Goal: Task Accomplishment & Management: Complete application form

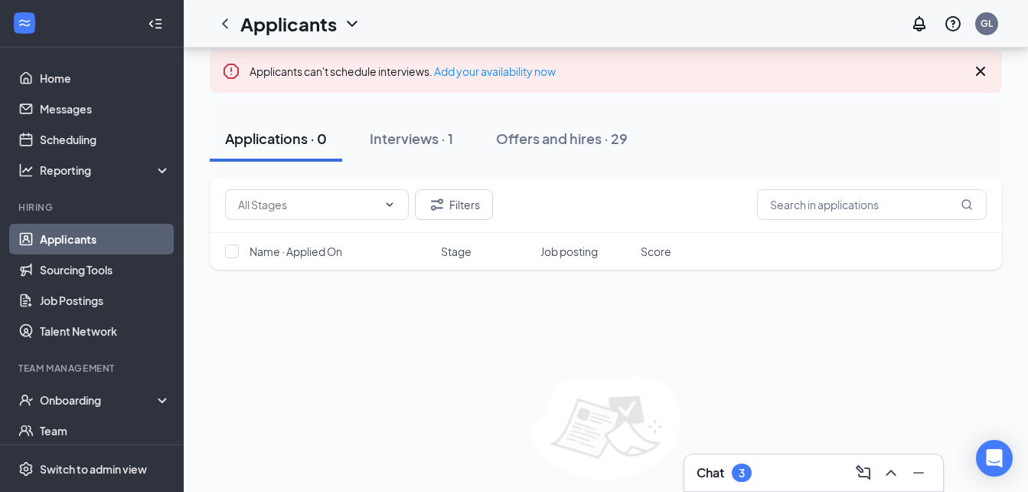
scroll to position [86, 0]
click at [423, 142] on div "Interviews · 1" at bounding box center [411, 137] width 83 height 19
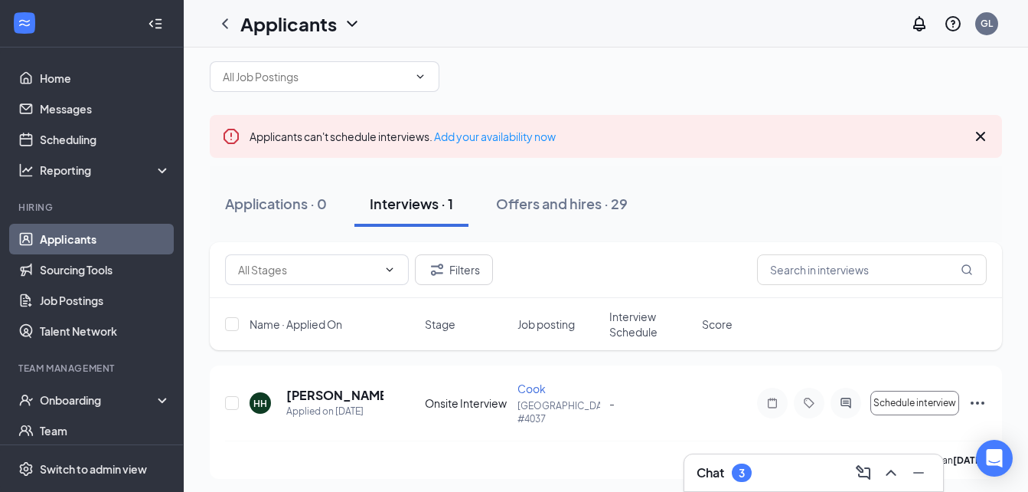
scroll to position [25, 0]
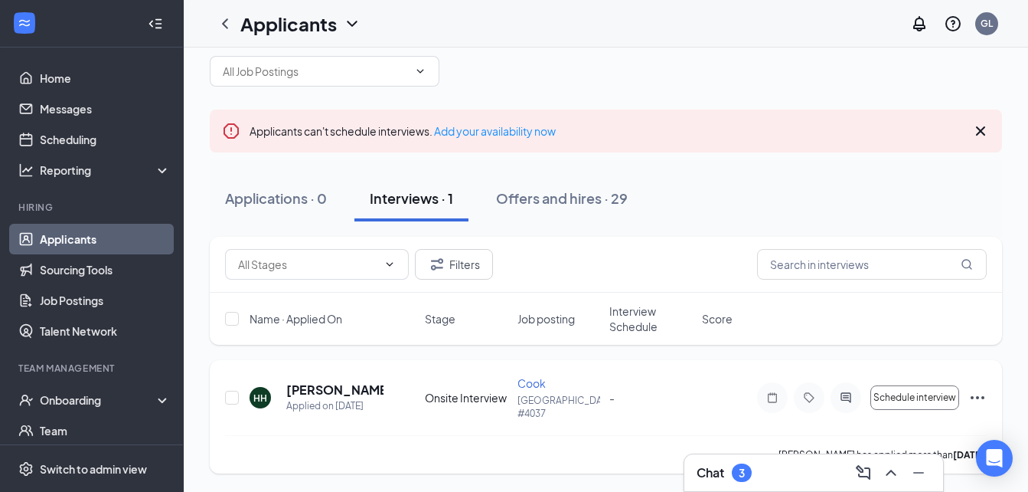
click at [978, 398] on icon "Ellipses" at bounding box center [978, 397] width 14 height 3
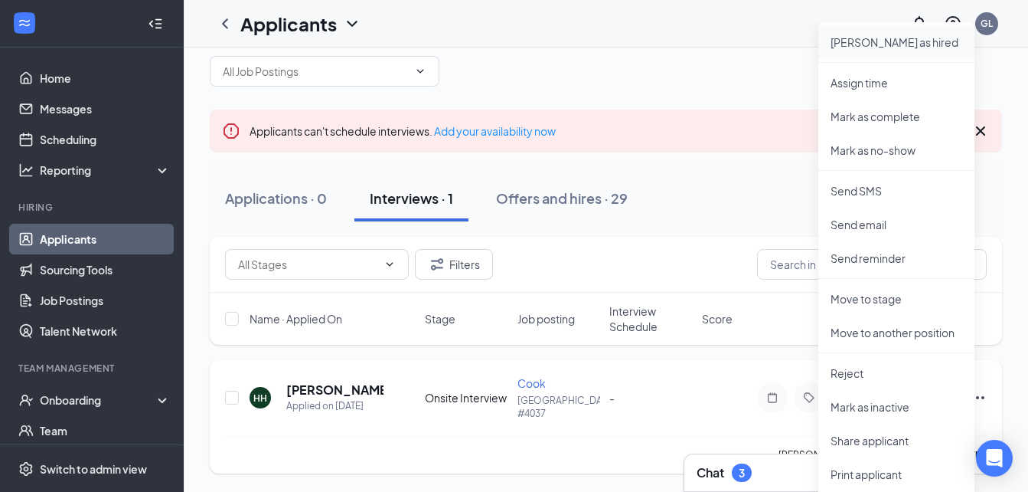
click at [893, 48] on p "[PERSON_NAME] as hired" at bounding box center [897, 41] width 132 height 15
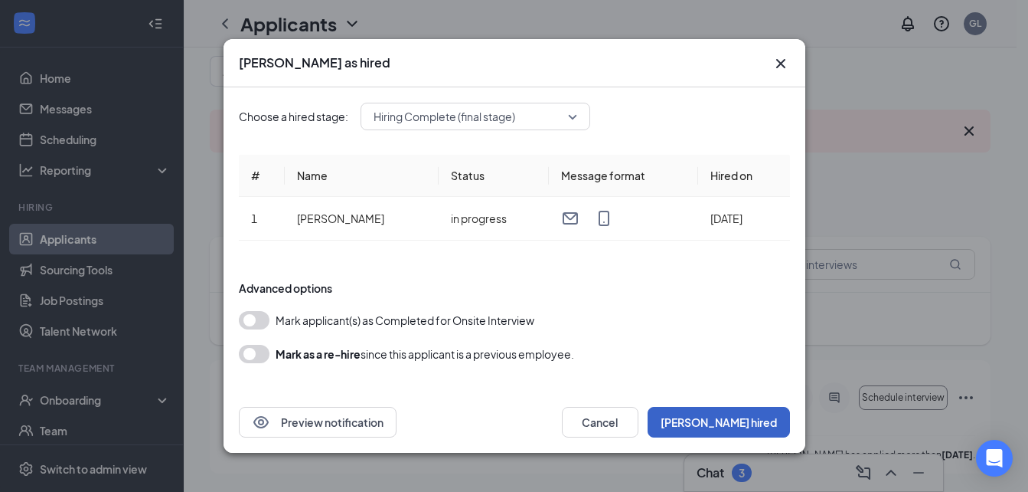
click at [743, 415] on button "[PERSON_NAME] hired" at bounding box center [719, 422] width 142 height 31
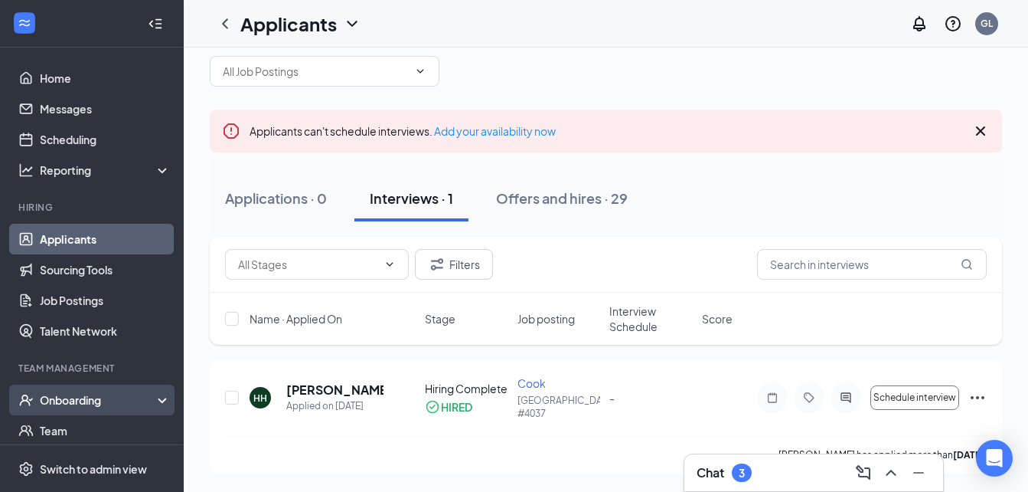
click at [68, 403] on div "Onboarding" at bounding box center [99, 399] width 118 height 15
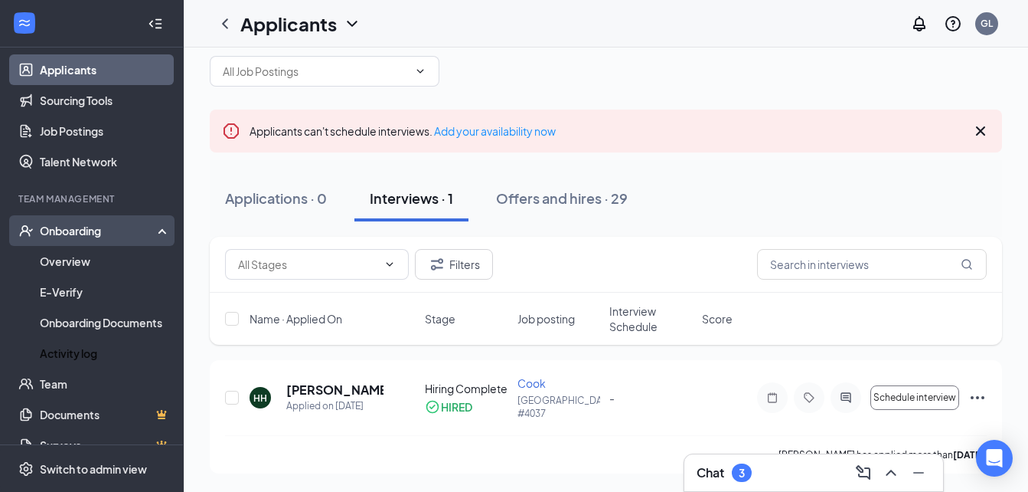
scroll to position [175, 0]
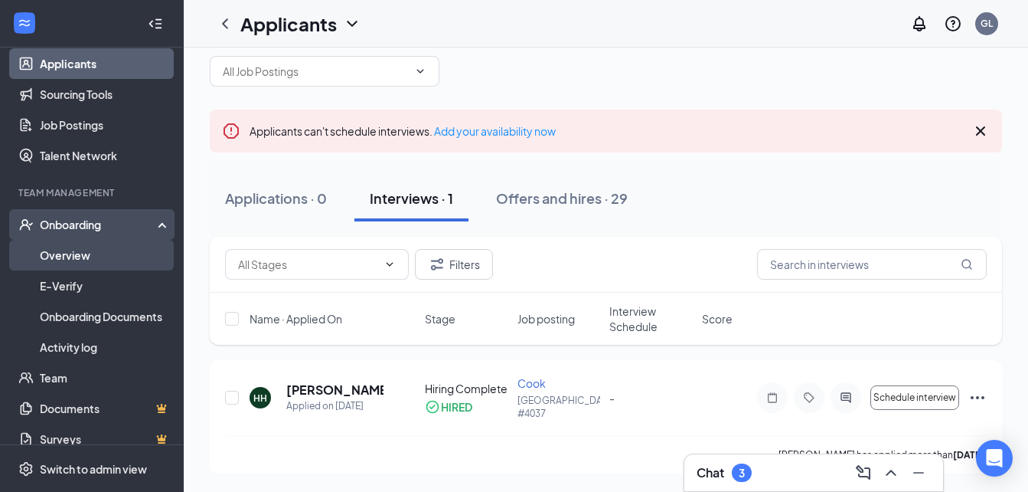
click at [94, 261] on link "Overview" at bounding box center [105, 255] width 131 height 31
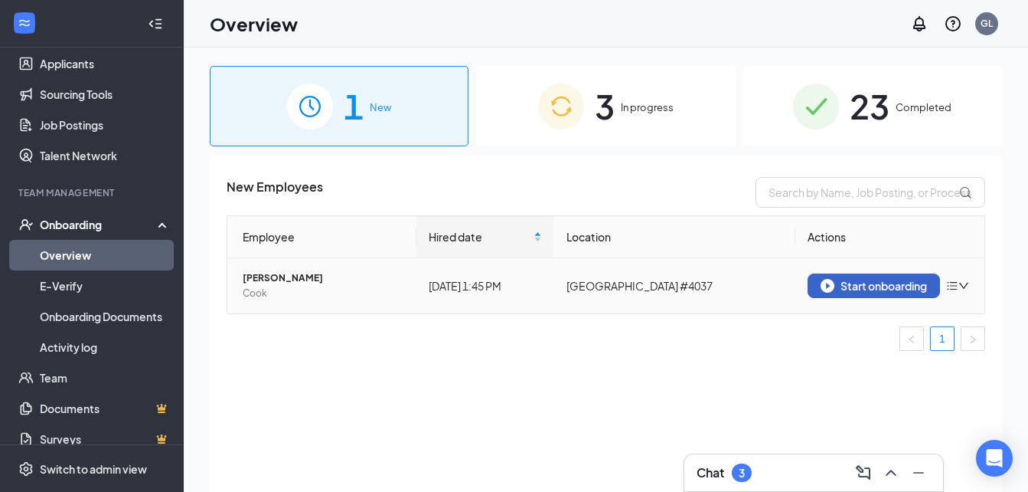
click at [869, 279] on div "Start onboarding" at bounding box center [874, 286] width 106 height 14
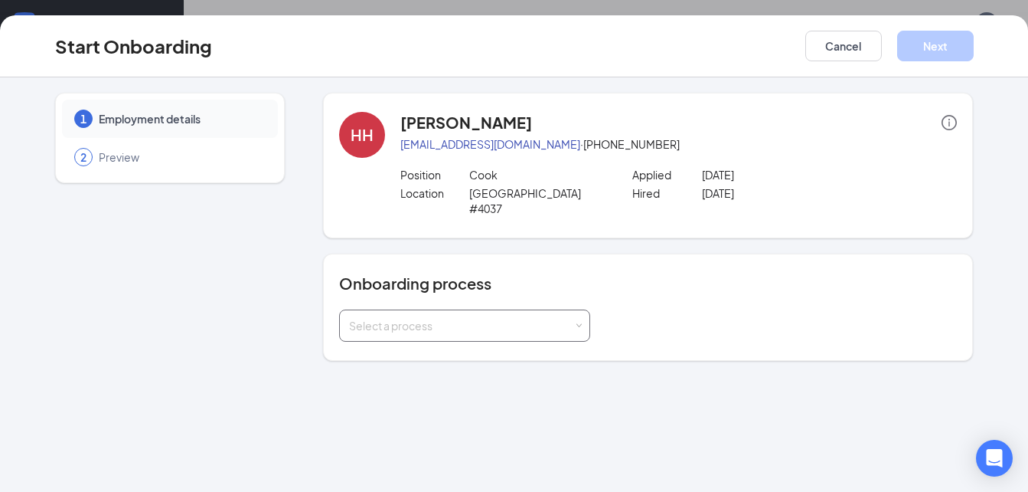
click at [563, 318] on div "Select a process" at bounding box center [461, 325] width 224 height 15
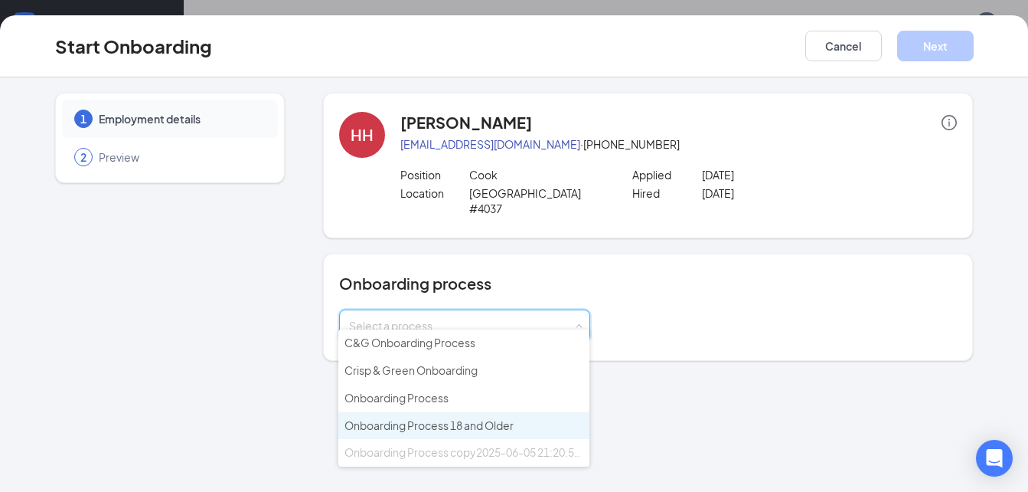
click at [498, 426] on span "Onboarding Process 18 and Older" at bounding box center [429, 425] width 169 height 14
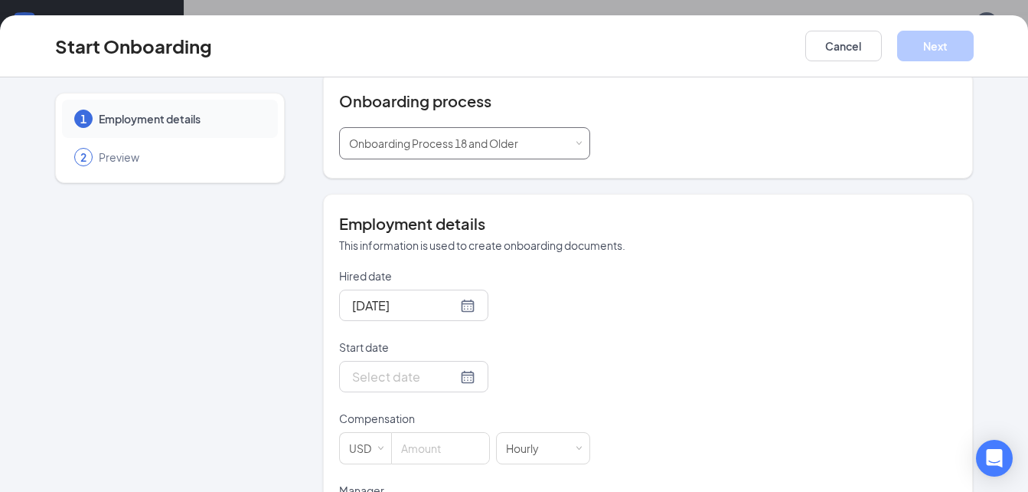
scroll to position [186, 0]
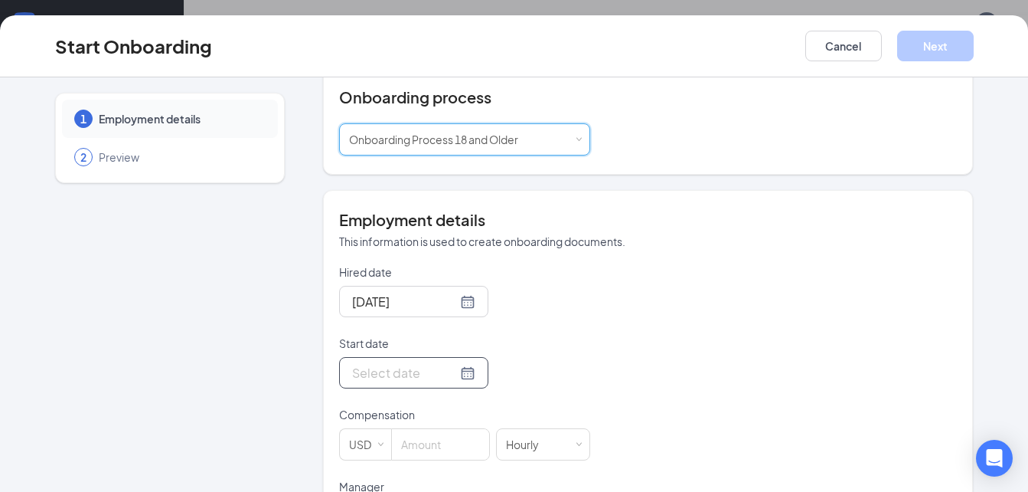
click at [443, 363] on div at bounding box center [413, 372] width 123 height 19
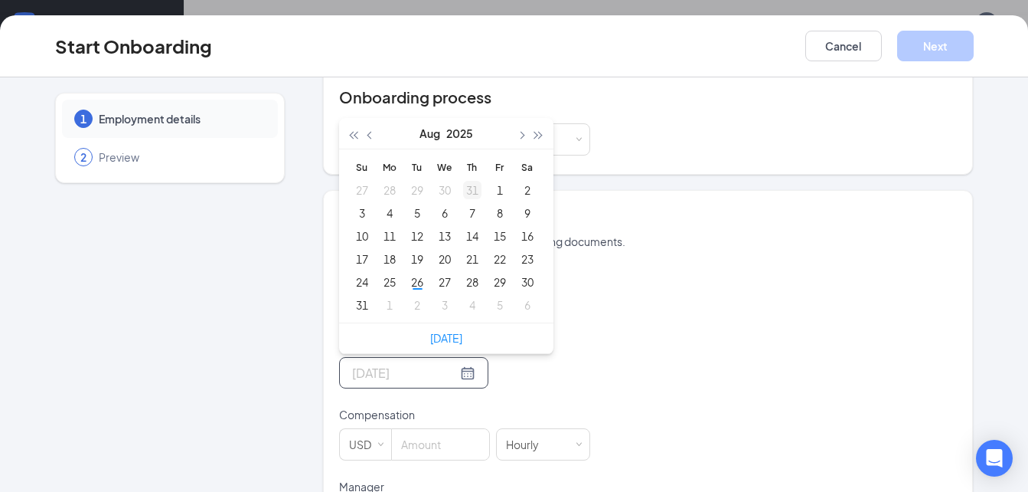
type input "[DATE]"
click at [410, 296] on div "2" at bounding box center [417, 305] width 18 height 18
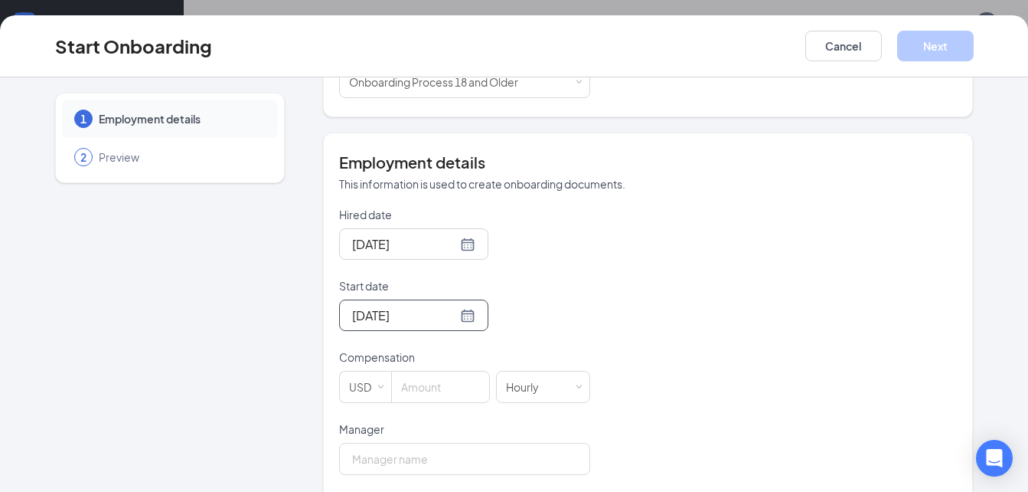
scroll to position [245, 0]
click at [418, 370] on input at bounding box center [440, 385] width 97 height 31
type input "13.75"
click at [430, 446] on input "Manager" at bounding box center [464, 457] width 251 height 32
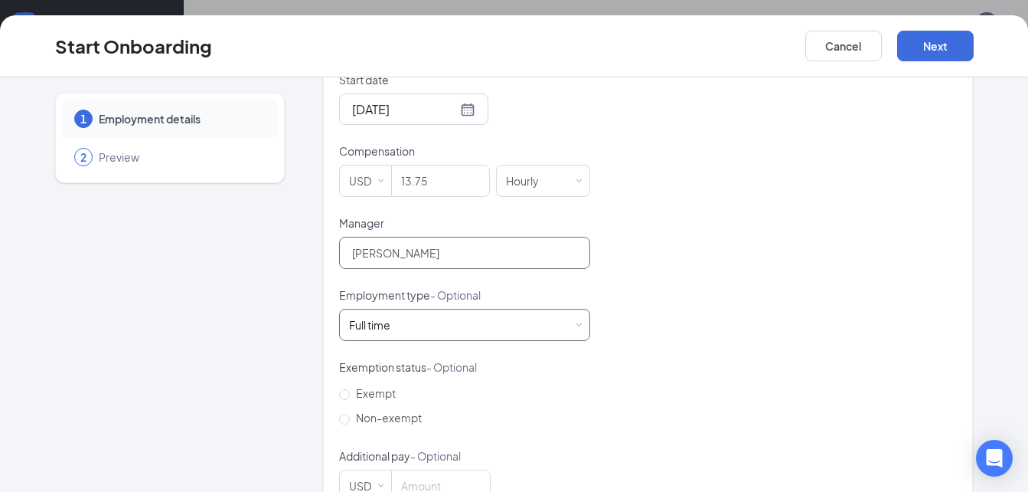
scroll to position [451, 0]
type input "[PERSON_NAME]"
click at [575, 320] on span at bounding box center [578, 323] width 7 height 7
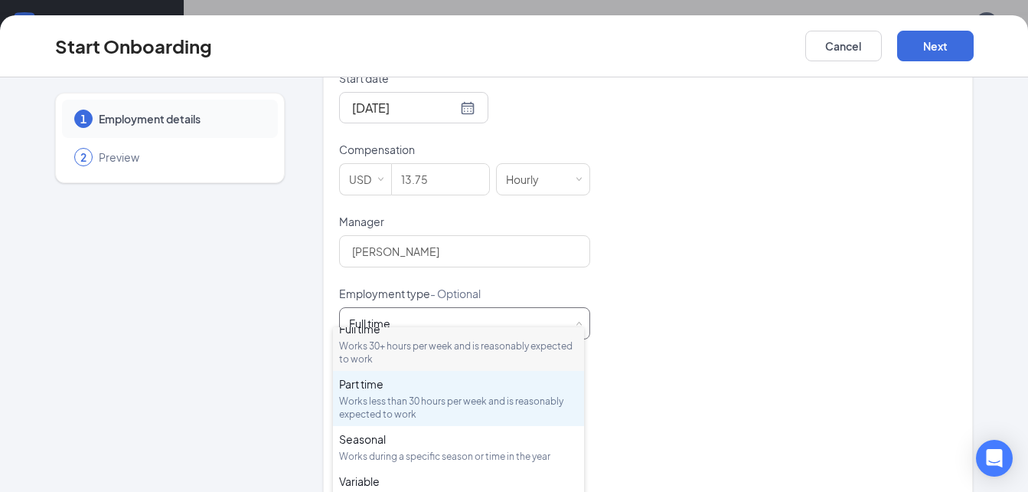
scroll to position [6, 0]
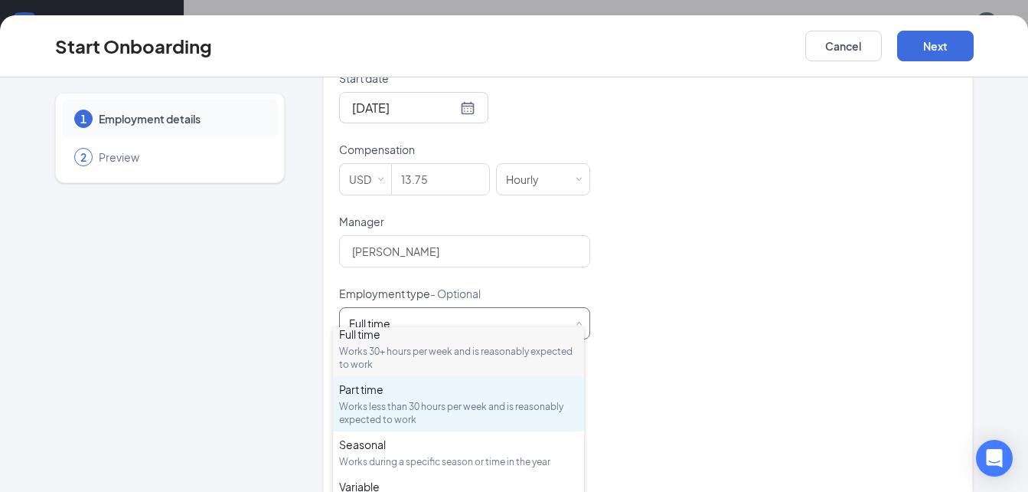
click at [489, 407] on div "Works less than 30 hours per week and is reasonably expected to work" at bounding box center [458, 413] width 239 height 26
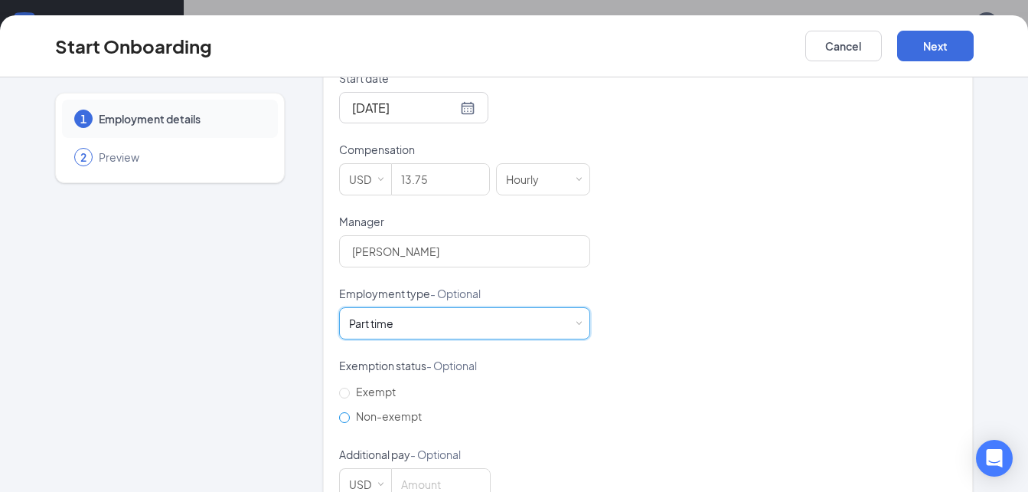
click at [342, 412] on input "Non-exempt" at bounding box center [344, 417] width 11 height 11
radio input "true"
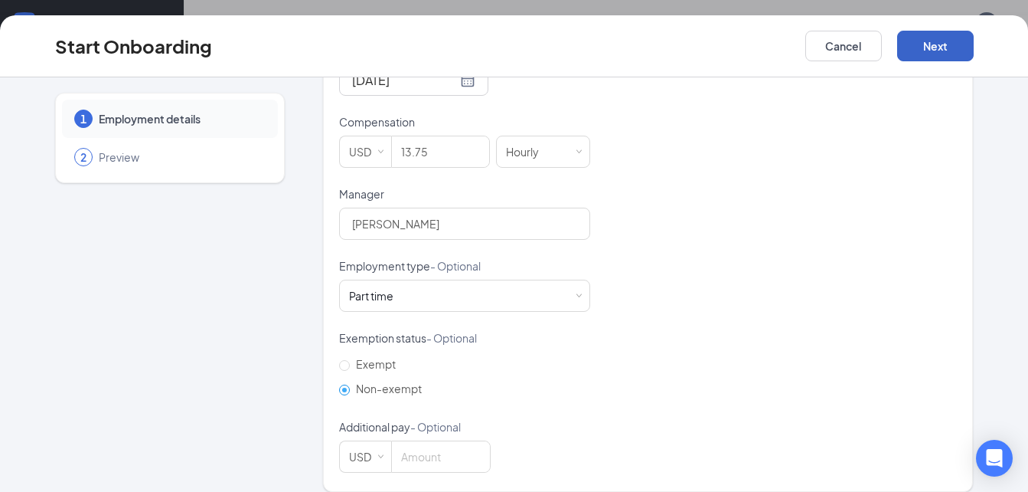
click at [918, 46] on button "Next" at bounding box center [935, 46] width 77 height 31
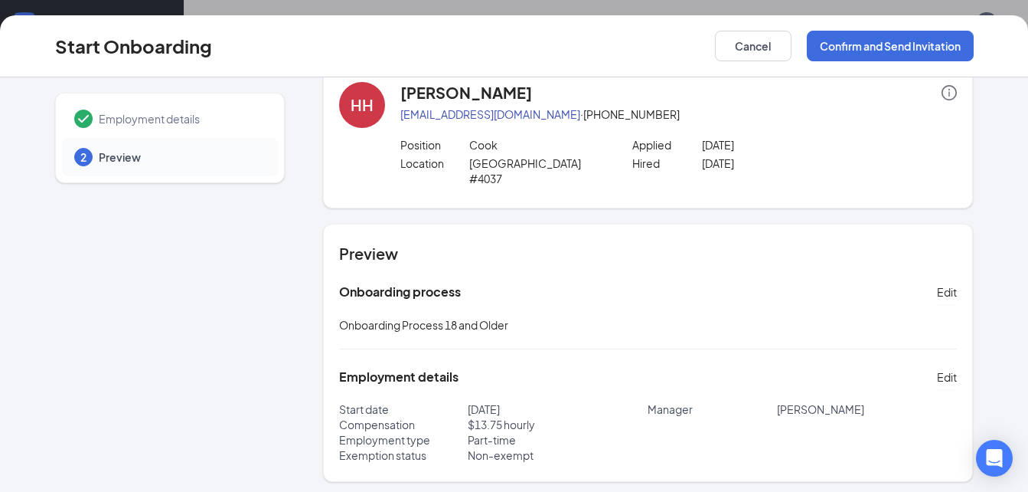
scroll to position [48, 0]
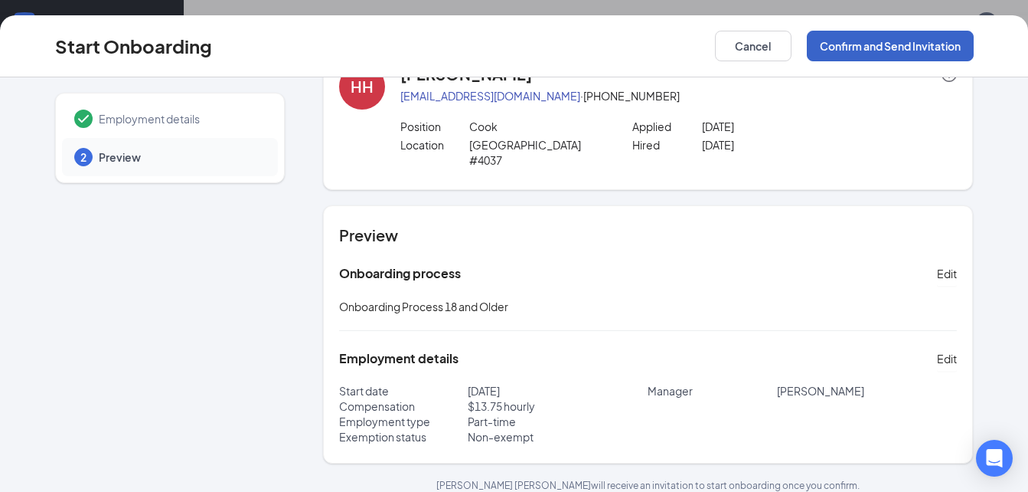
click at [906, 42] on button "Confirm and Send Invitation" at bounding box center [890, 46] width 167 height 31
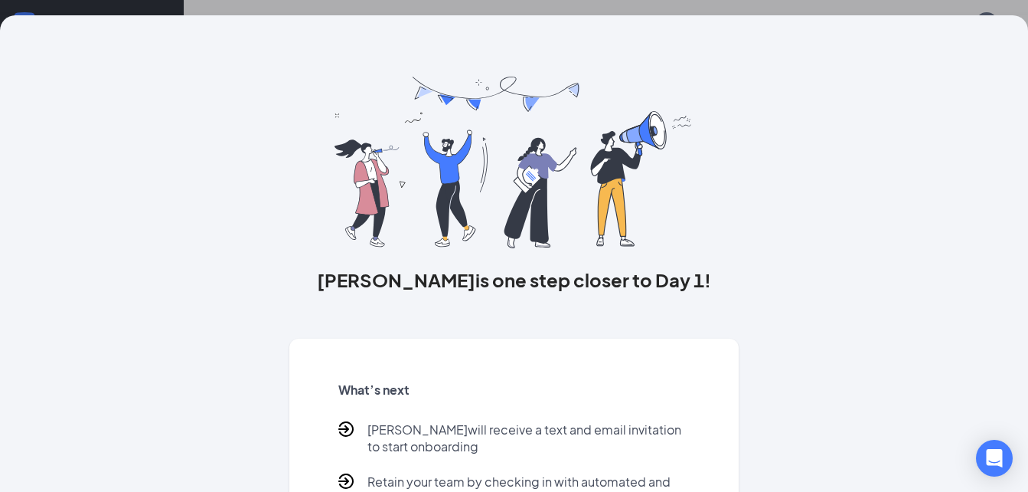
scroll to position [116, 0]
